Goal: Find specific page/section

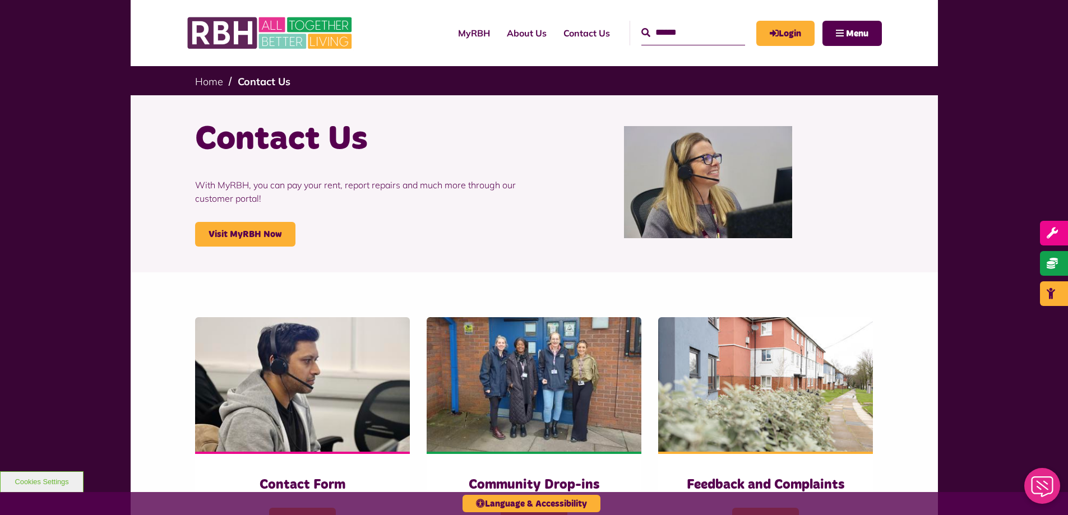
click at [663, 27] on input "Search" at bounding box center [693, 33] width 104 height 24
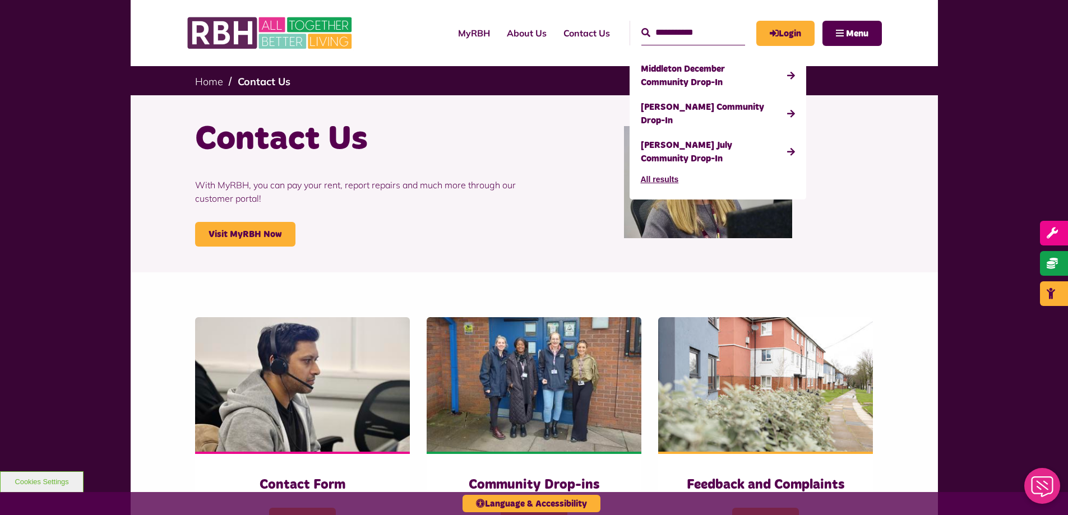
type input "**********"
click at [641, 26] on button "Search" at bounding box center [645, 32] width 9 height 13
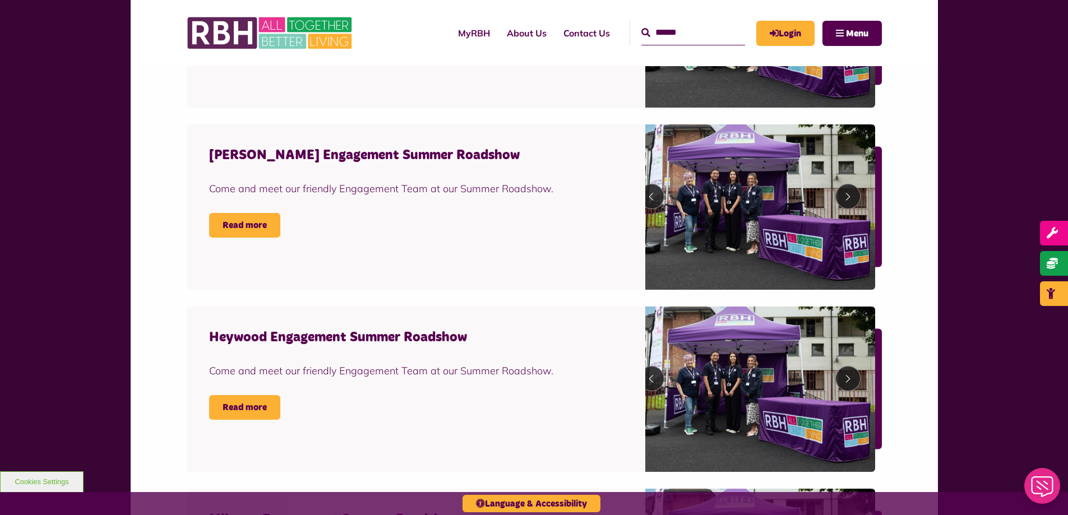
scroll to position [841, 0]
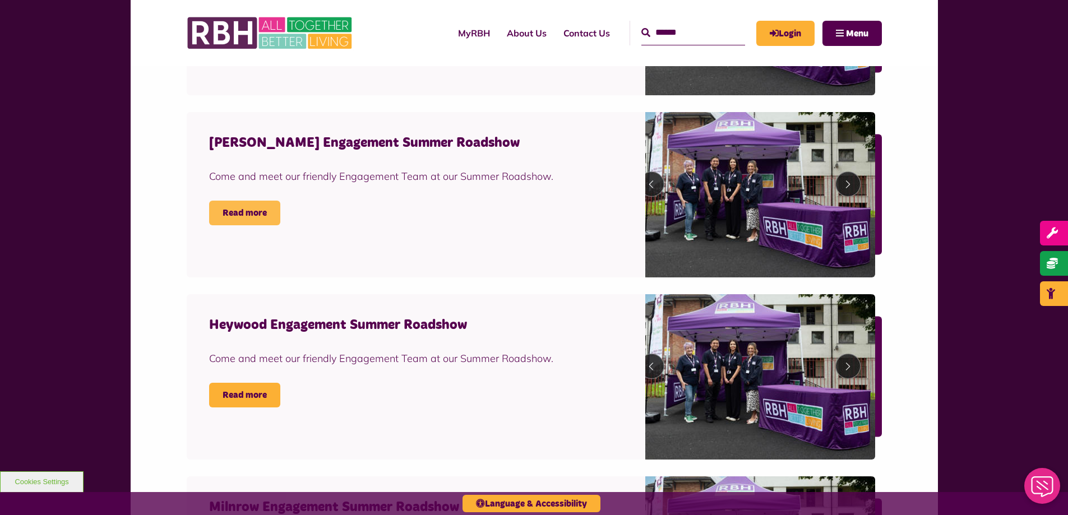
click at [242, 215] on link "Read more" at bounding box center [244, 213] width 71 height 25
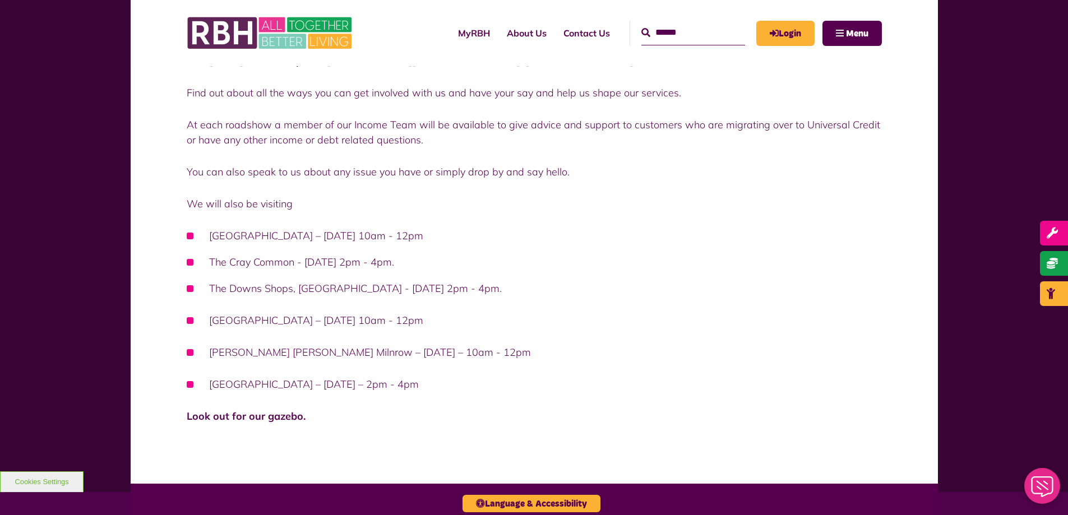
scroll to position [336, 0]
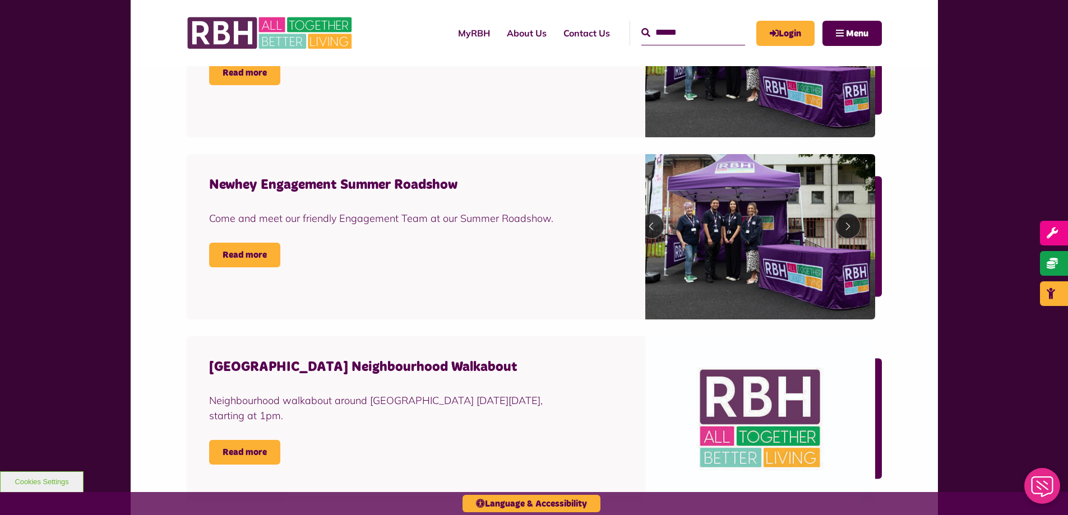
scroll to position [1626, 0]
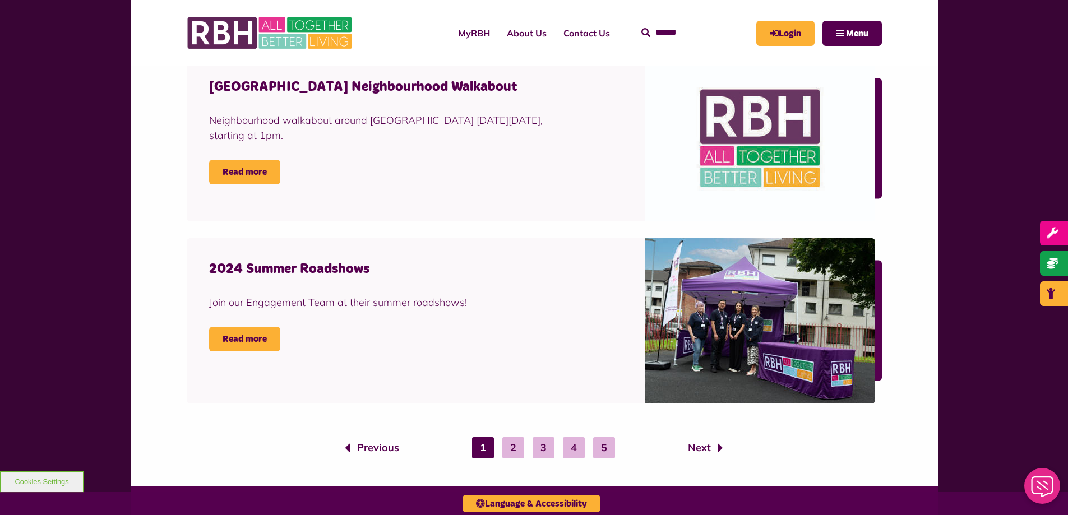
click at [653, 32] on input "Search" at bounding box center [693, 33] width 104 height 24
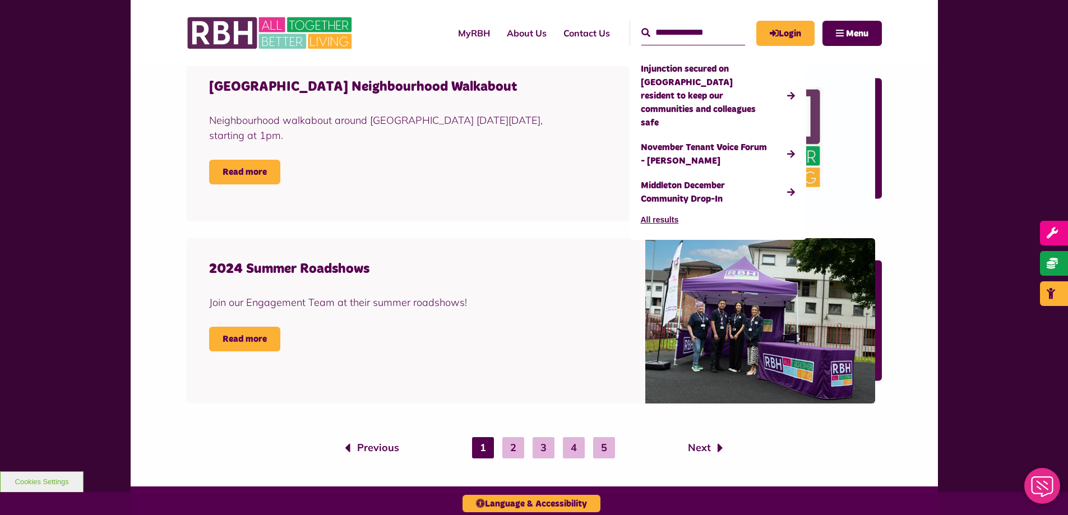
type input "**********"
click at [641, 26] on button "Search" at bounding box center [645, 32] width 9 height 13
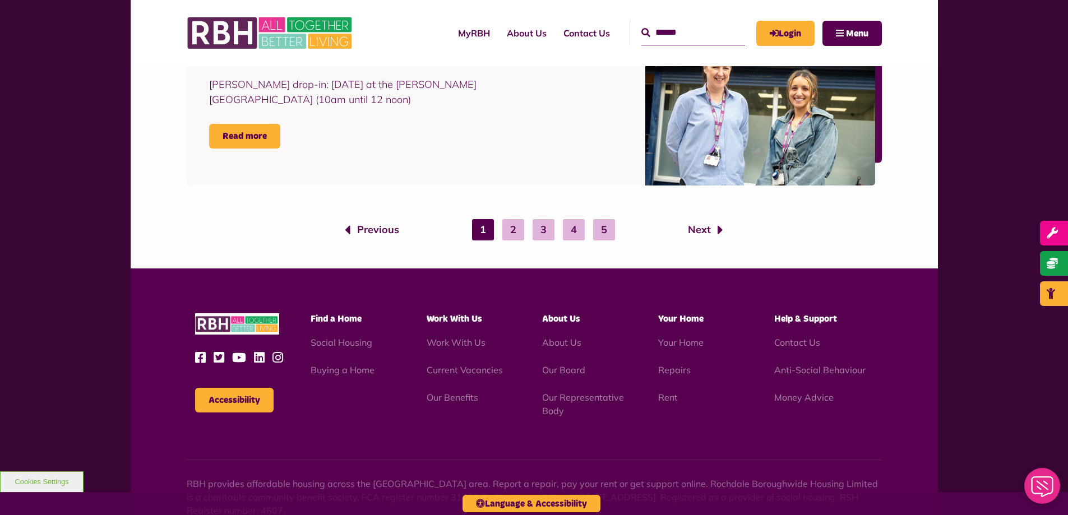
scroll to position [1850, 0]
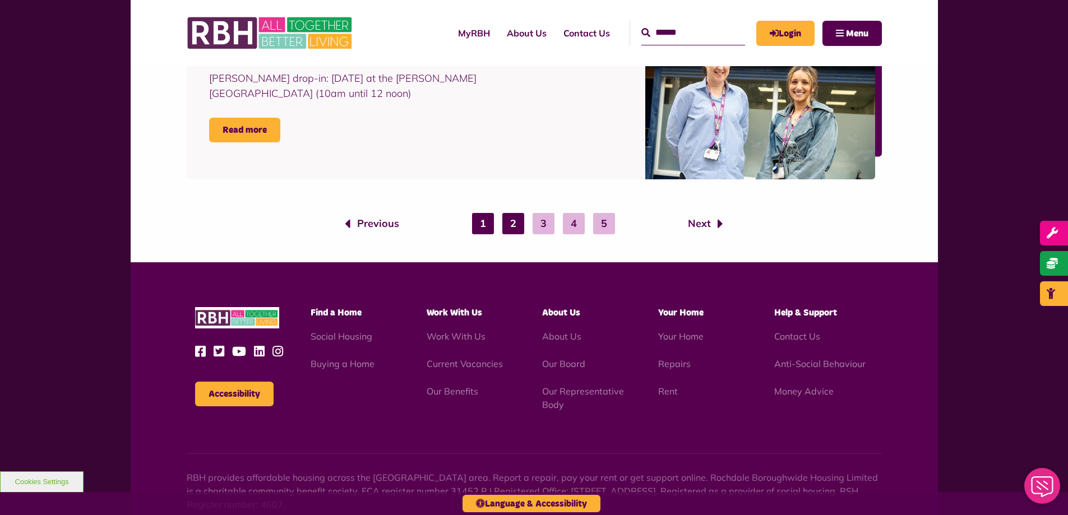
click at [520, 230] on link "2" at bounding box center [513, 223] width 22 height 21
